Goal: Entertainment & Leisure: Consume media (video, audio)

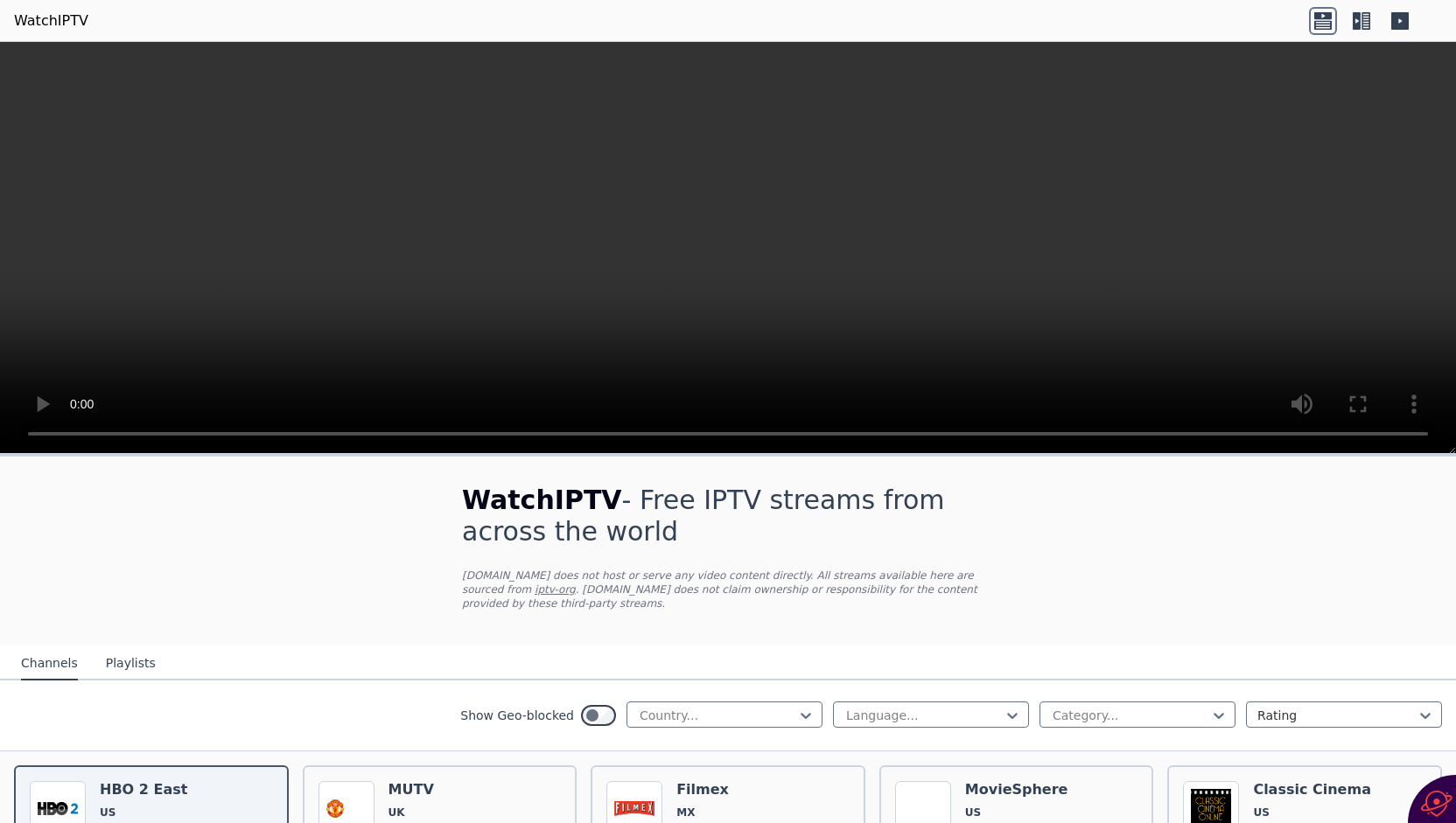
select select "****"
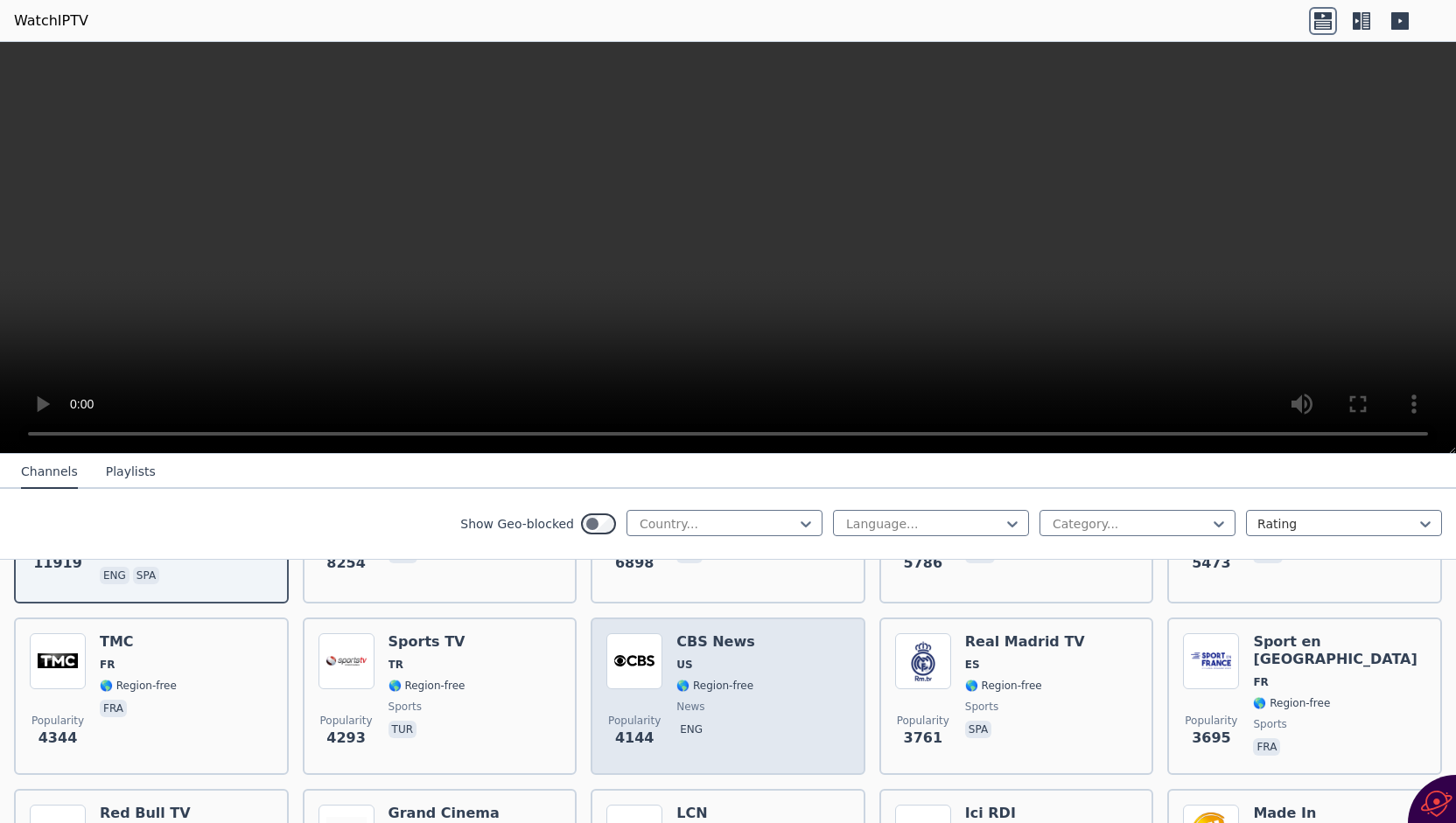
click at [691, 634] on h6 "CBS News" at bounding box center [715, 642] width 78 height 17
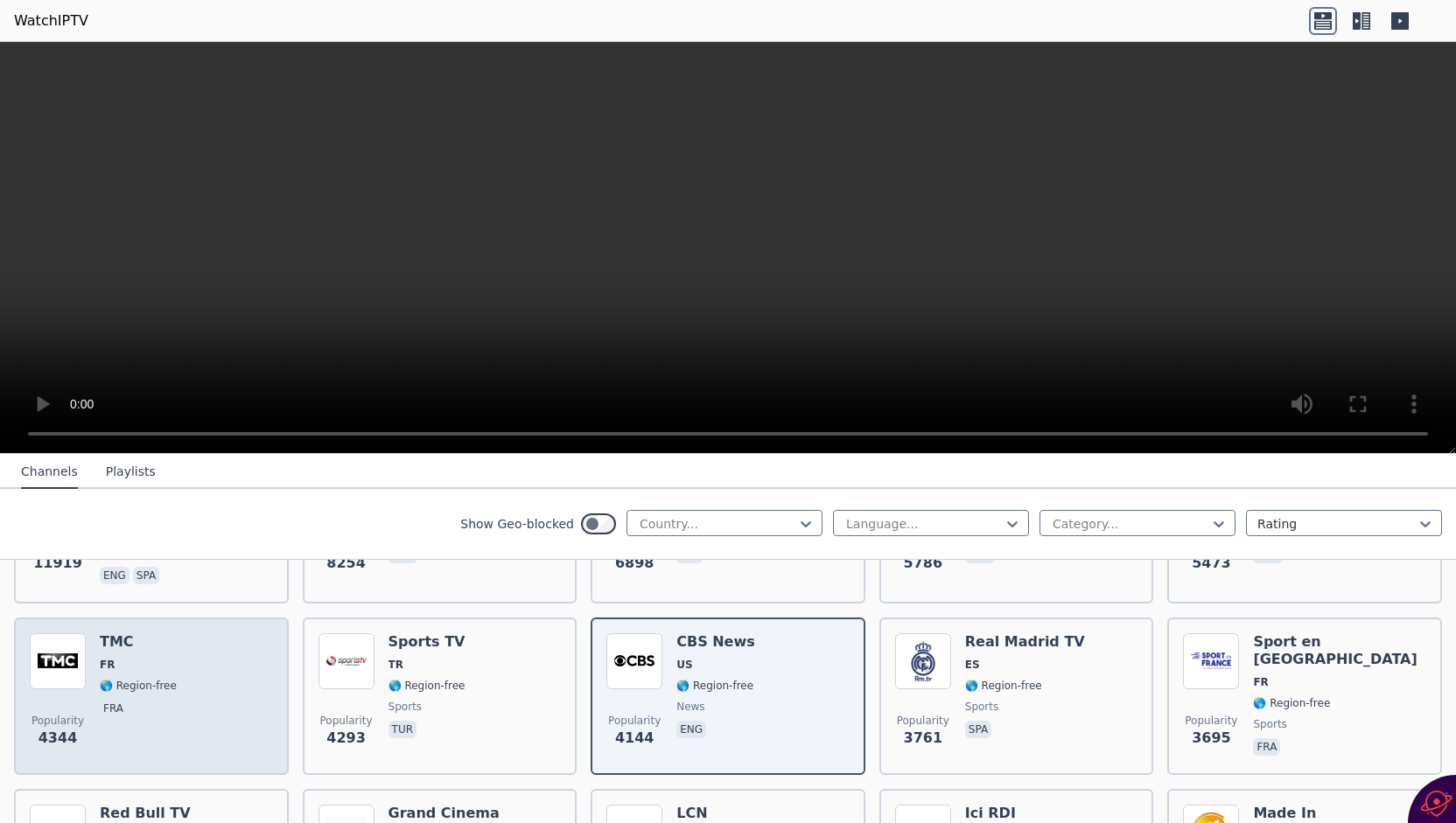
click at [143, 658] on span "FR" at bounding box center [138, 665] width 77 height 14
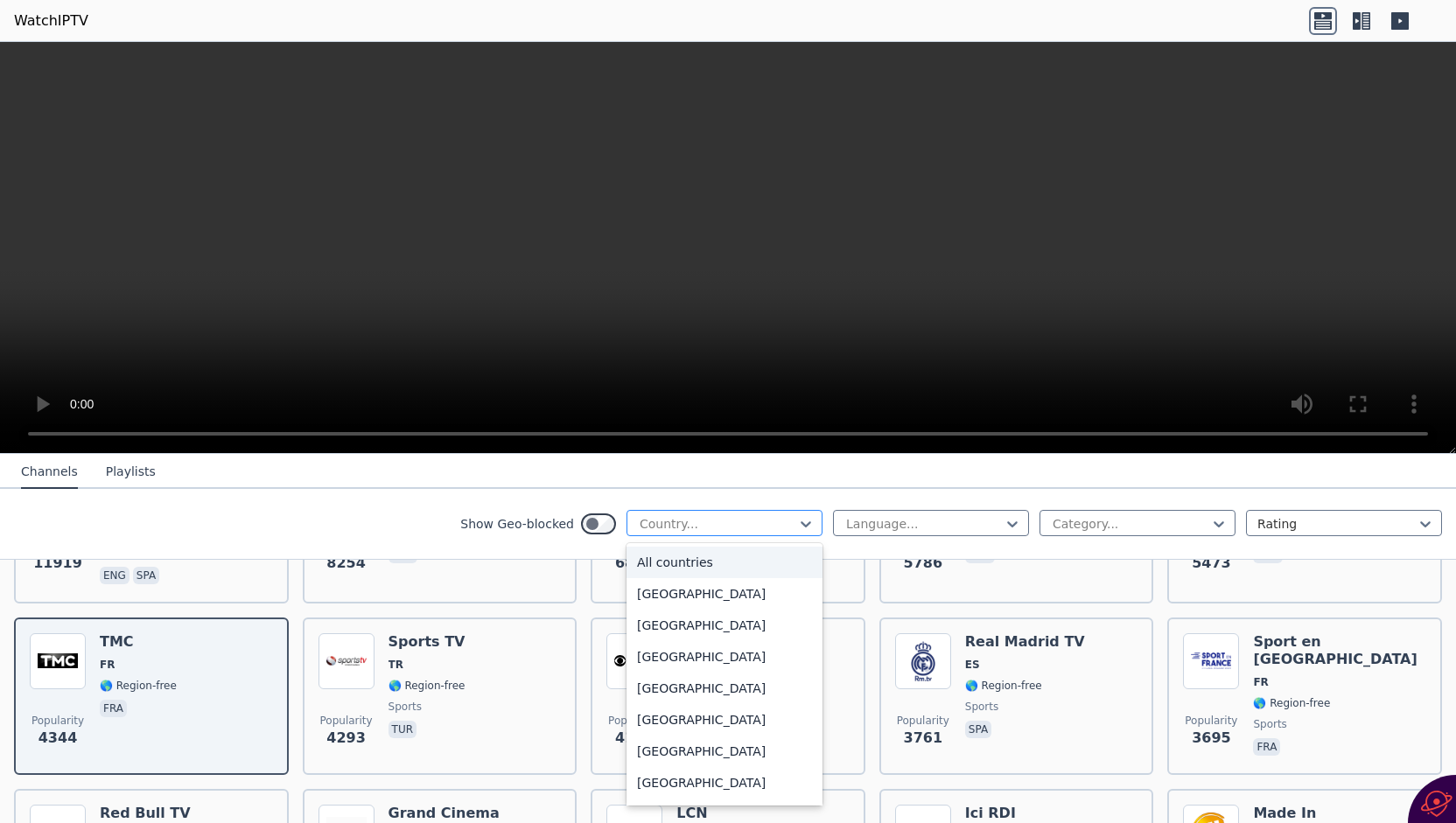
click at [801, 526] on div "Country..." at bounding box center [724, 523] width 196 height 26
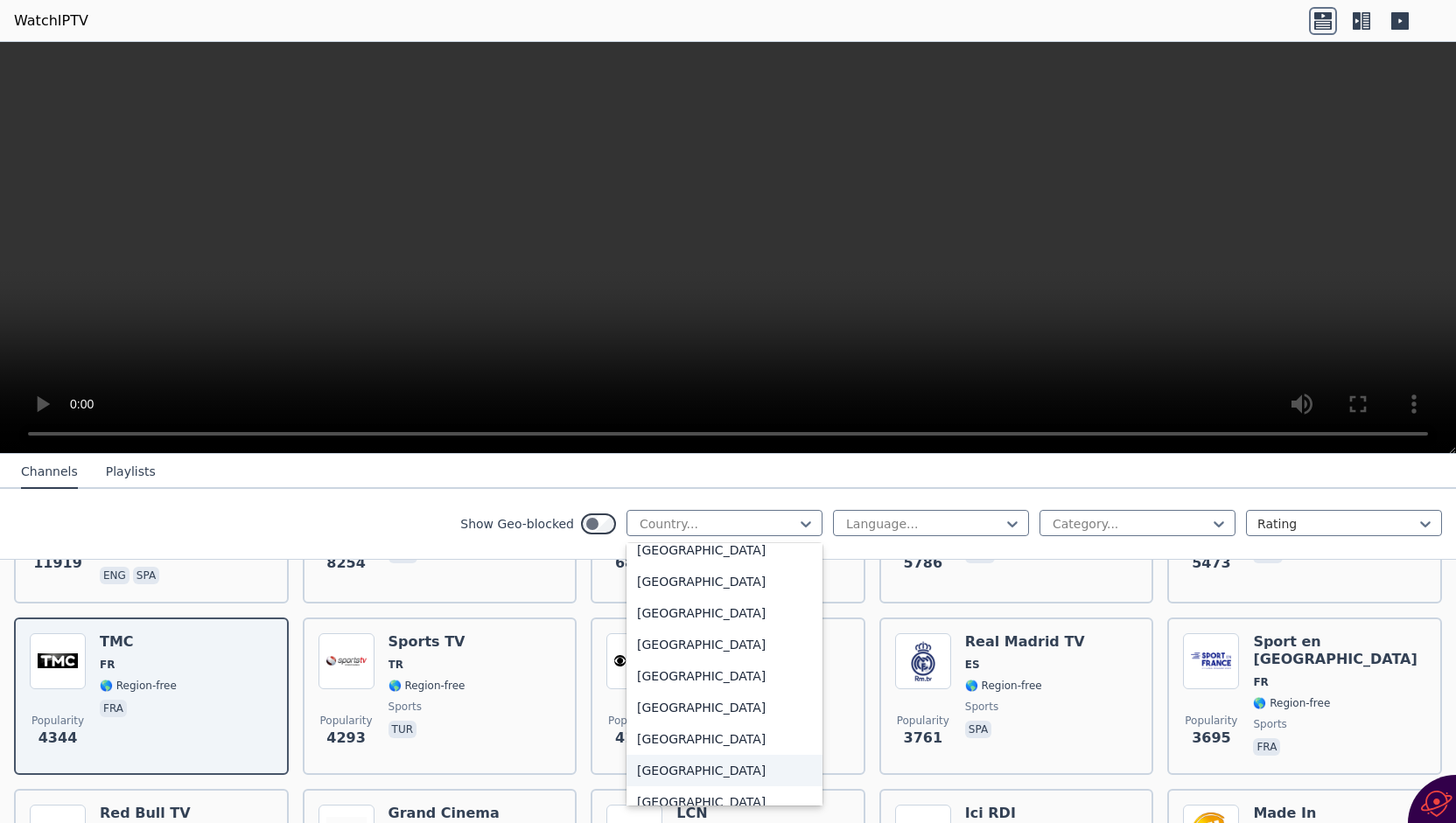
click at [691, 766] on div "[GEOGRAPHIC_DATA]" at bounding box center [724, 770] width 196 height 32
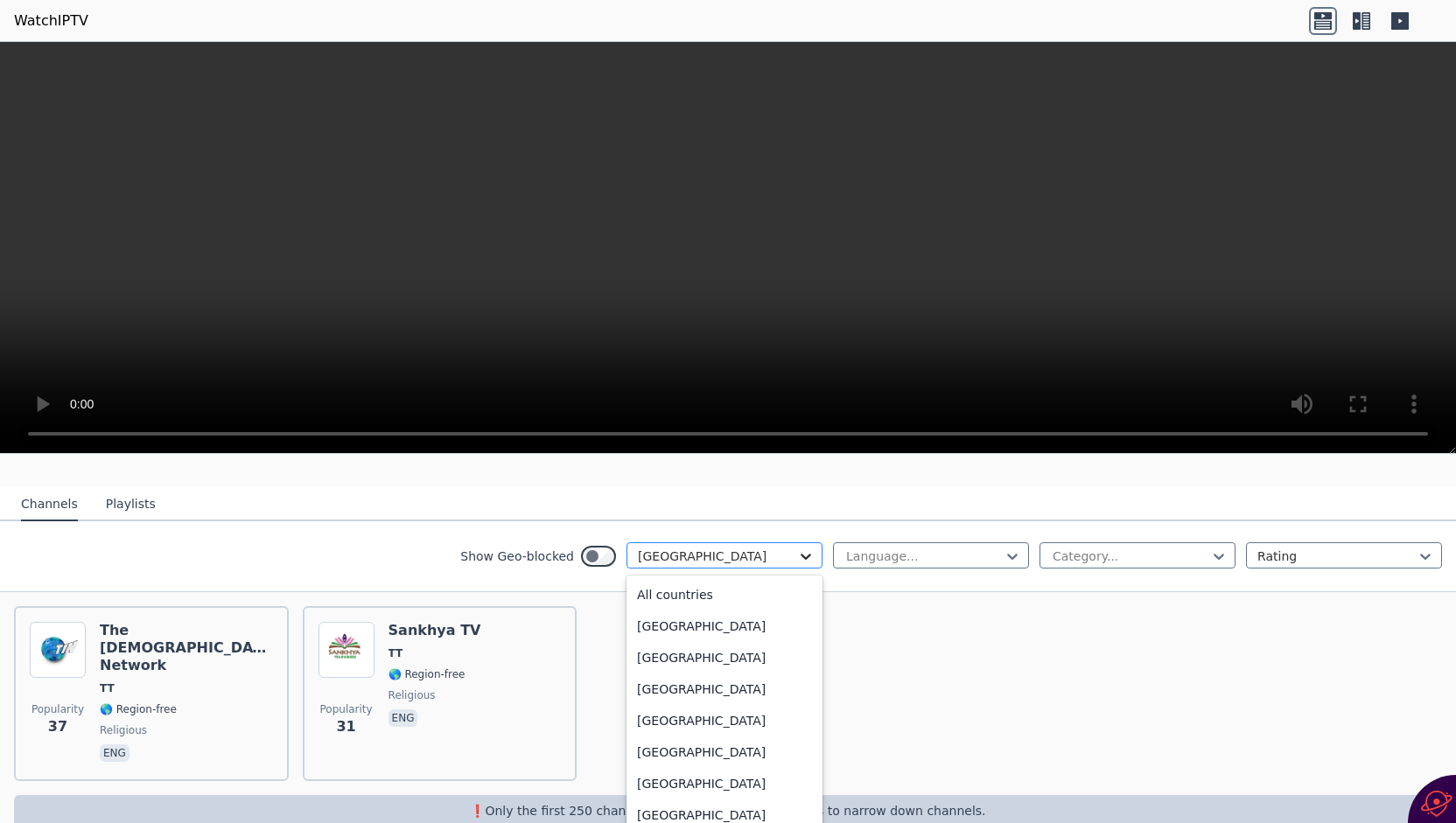
scroll to position [5720, 0]
click at [801, 553] on icon at bounding box center [806, 556] width 11 height 6
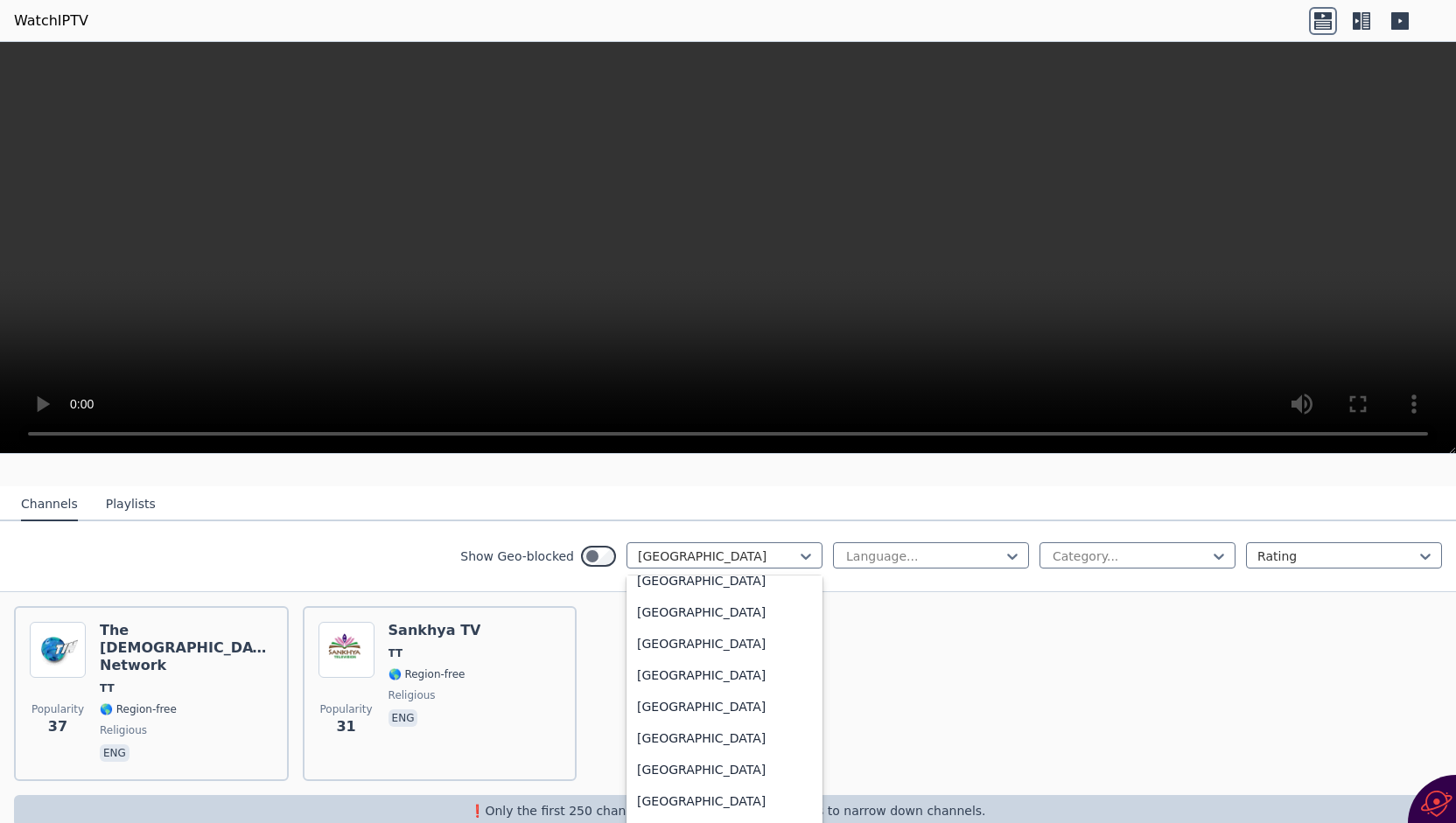
scroll to position [5985, 0]
click at [685, 788] on div "[GEOGRAPHIC_DATA]" at bounding box center [724, 799] width 196 height 32
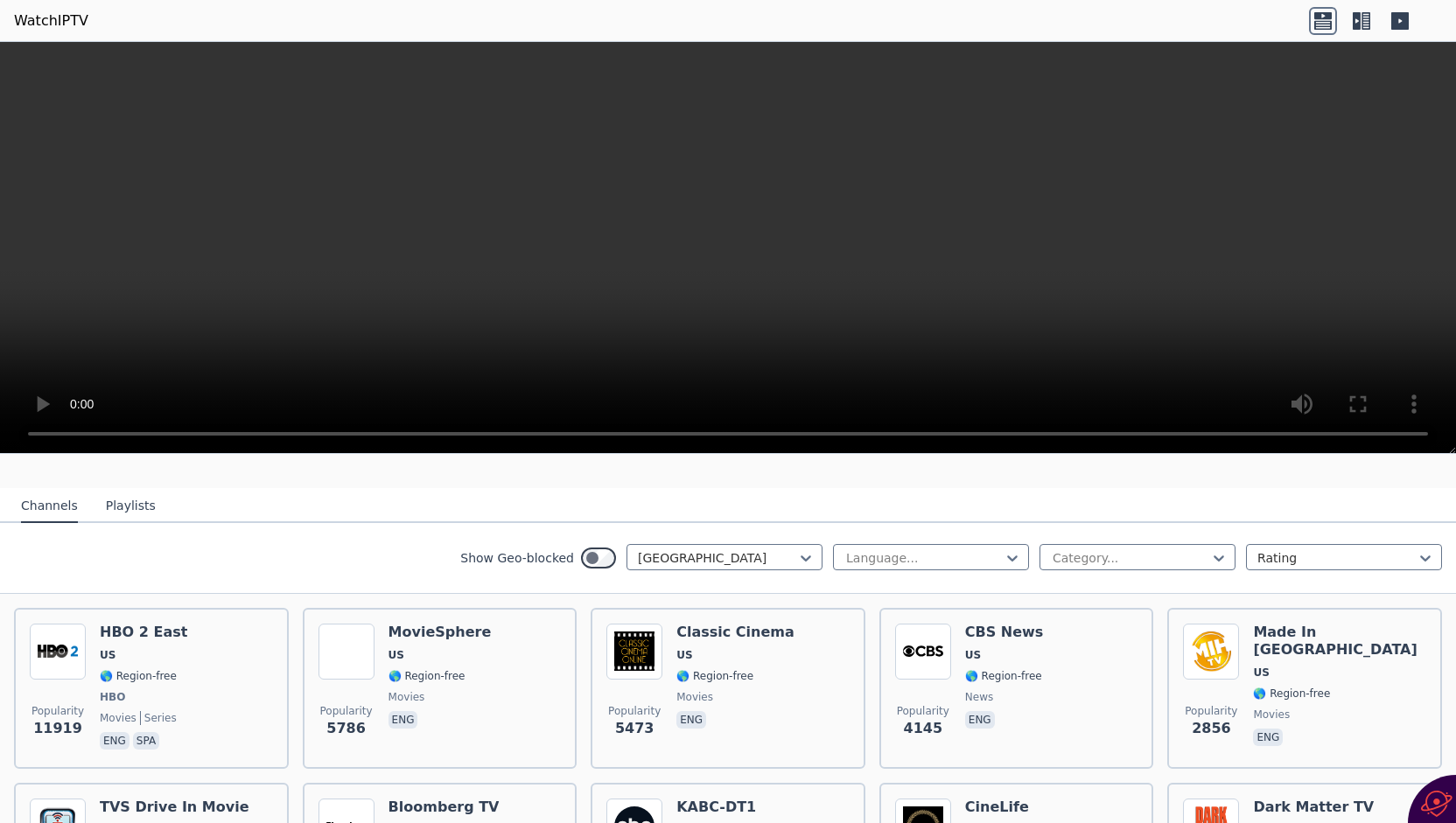
scroll to position [160, 0]
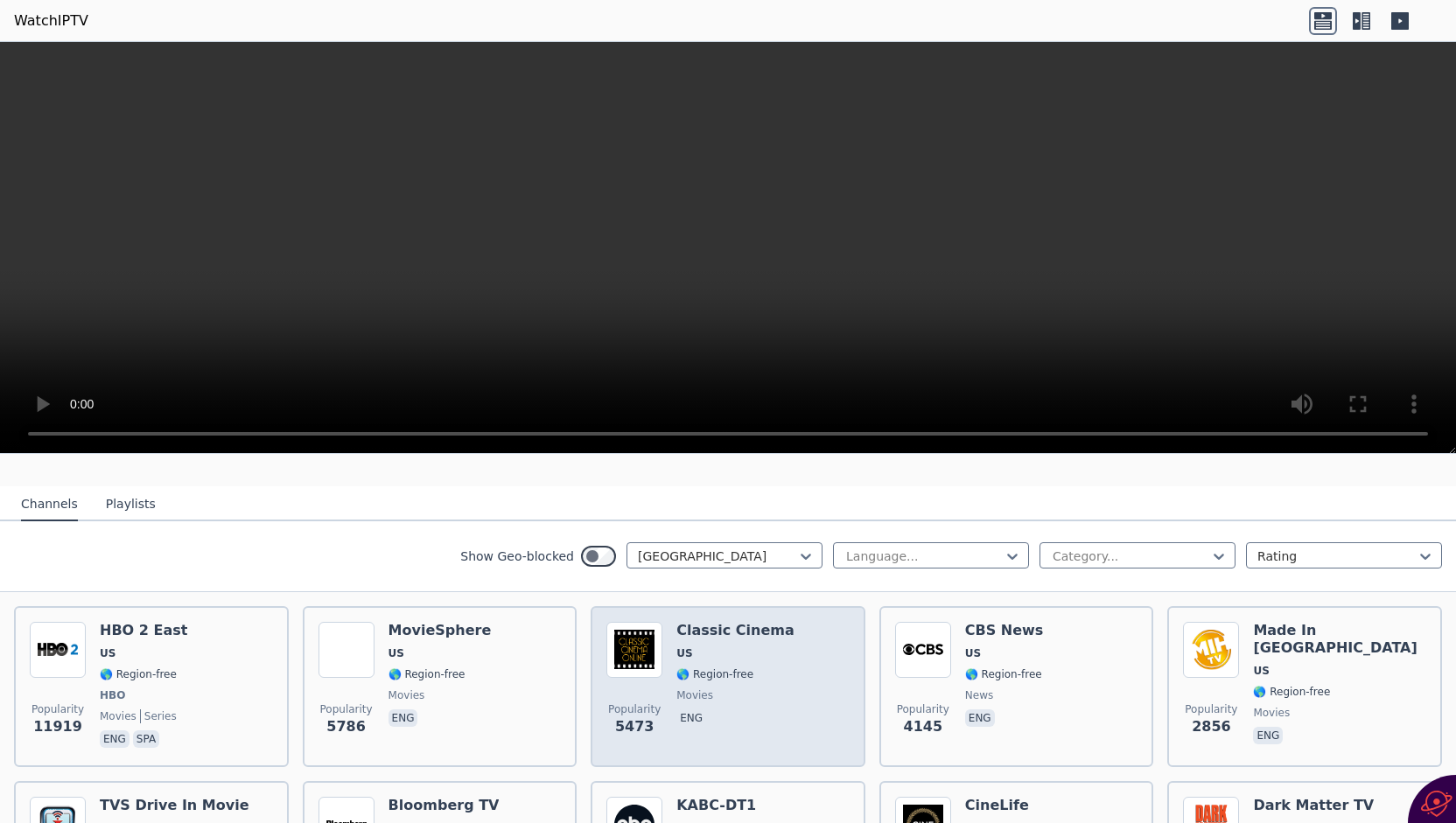
click at [703, 667] on span "🌎 Region-free" at bounding box center [714, 674] width 77 height 14
click at [710, 622] on h6 "Classic Cinema" at bounding box center [735, 630] width 118 height 17
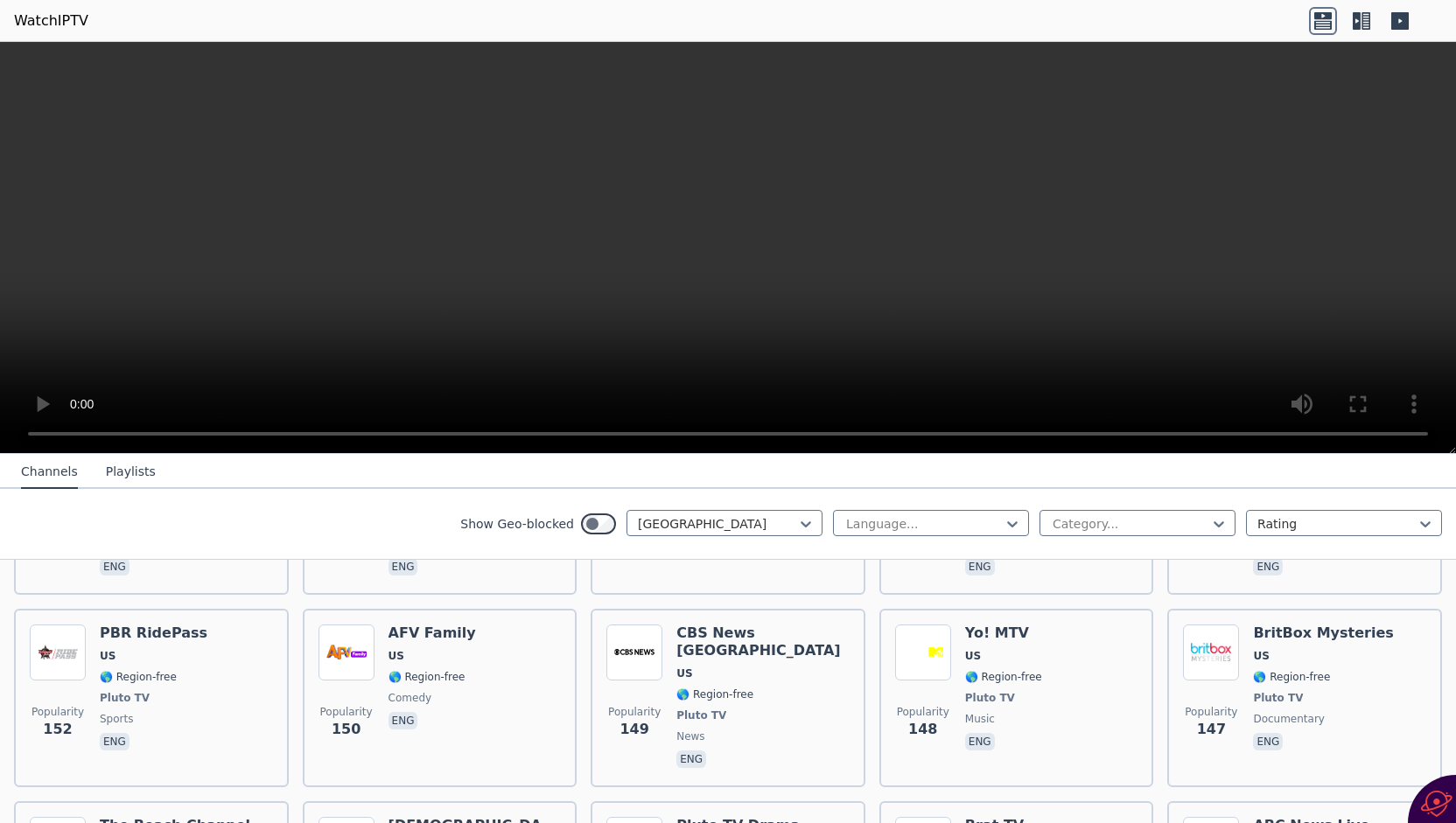
scroll to position [6277, 0]
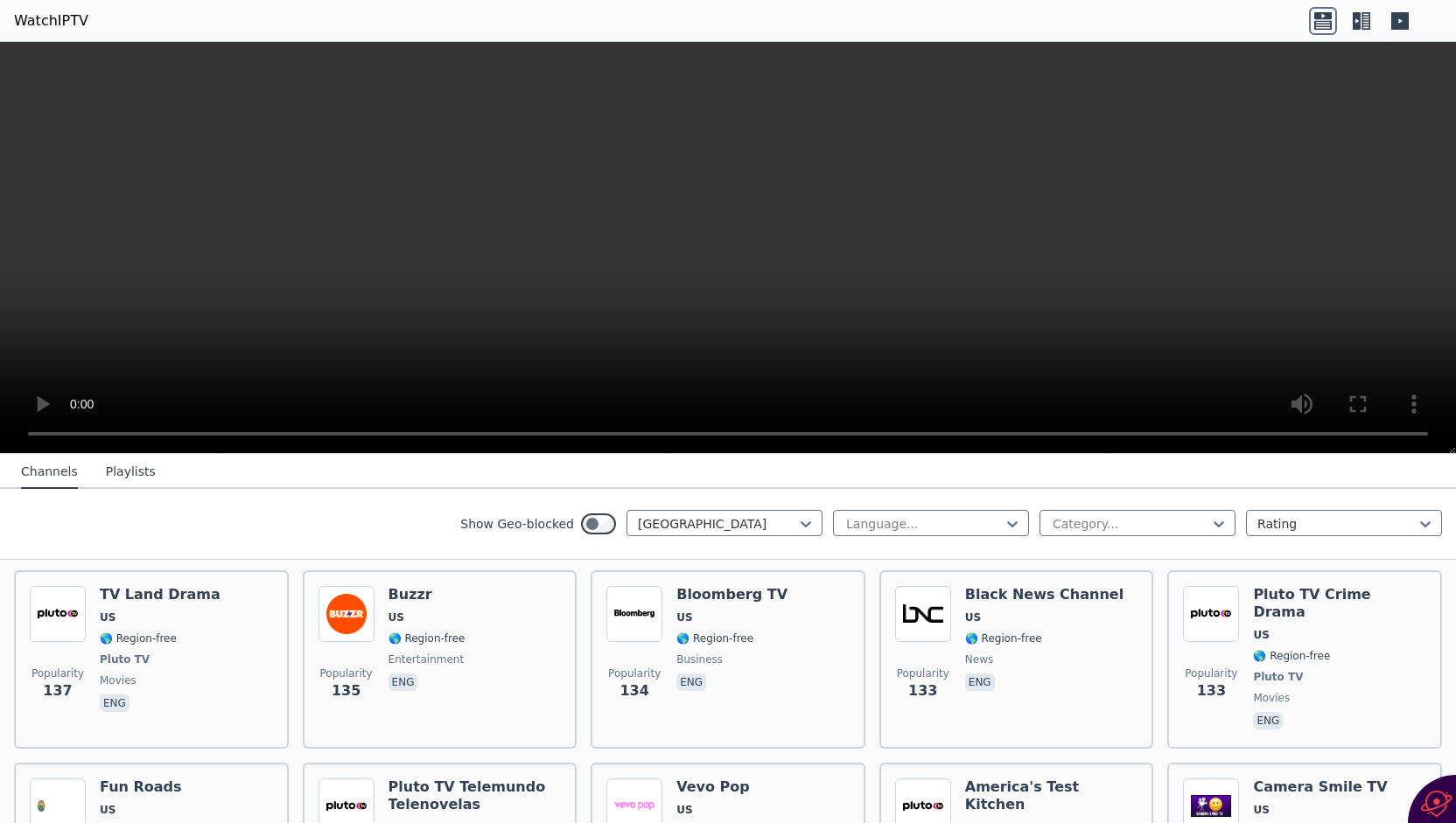
scroll to position [7247, 0]
